Goal: Check status: Check status

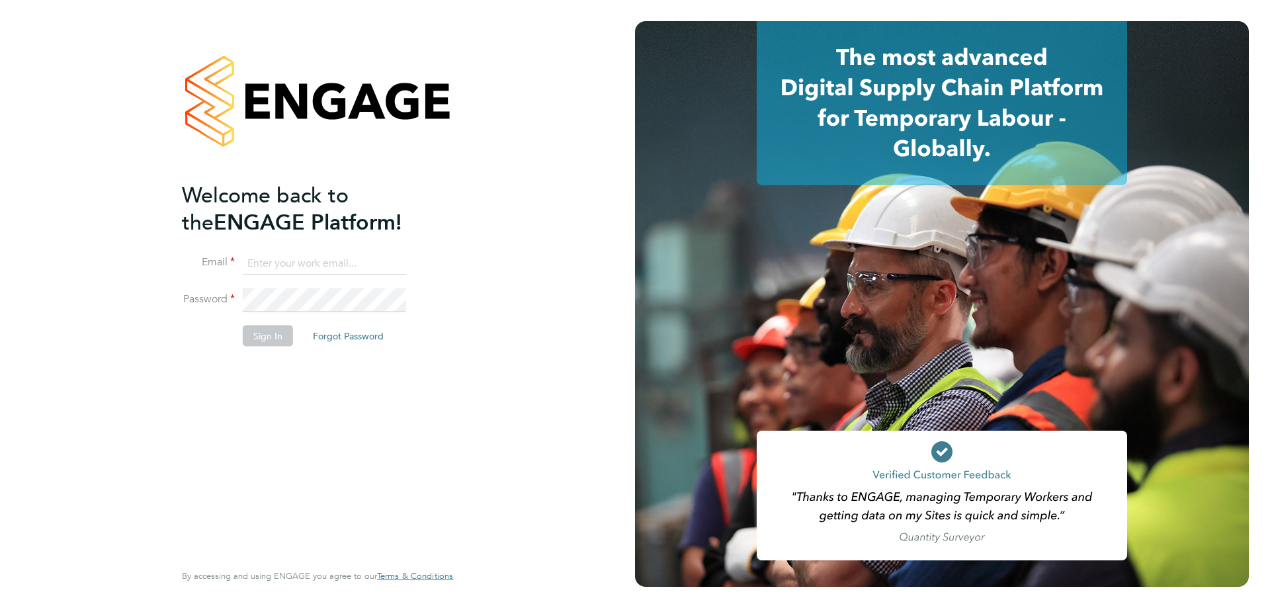
type input "fplunger@fr-group.co.uk"
click at [275, 339] on button "Sign In" at bounding box center [268, 335] width 50 height 21
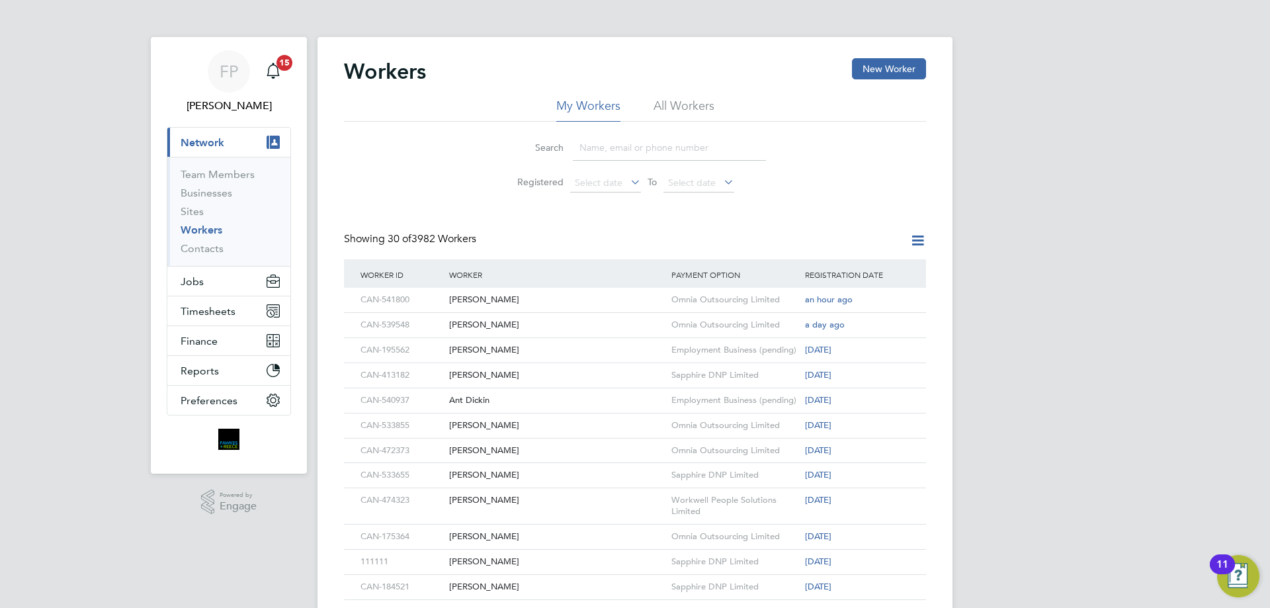
click at [587, 149] on input at bounding box center [669, 148] width 193 height 26
paste input "CAN-542580"
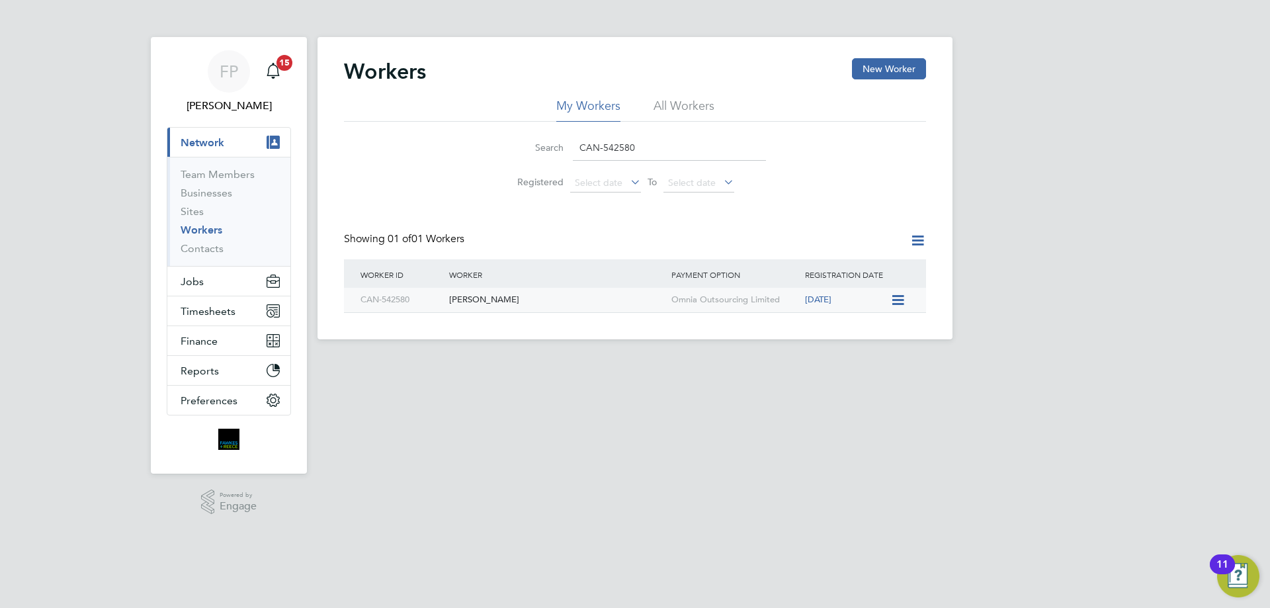
type input "CAN-542580"
click at [499, 302] on div "[PERSON_NAME]" at bounding box center [557, 300] width 222 height 24
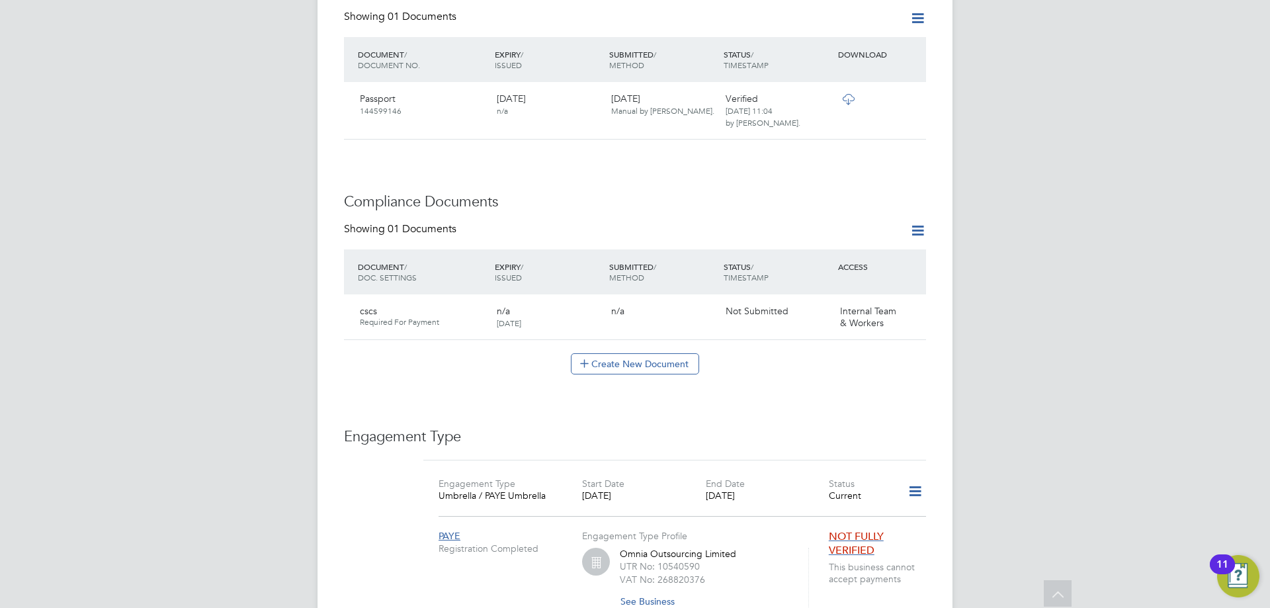
scroll to position [794, 0]
